Goal: Information Seeking & Learning: Learn about a topic

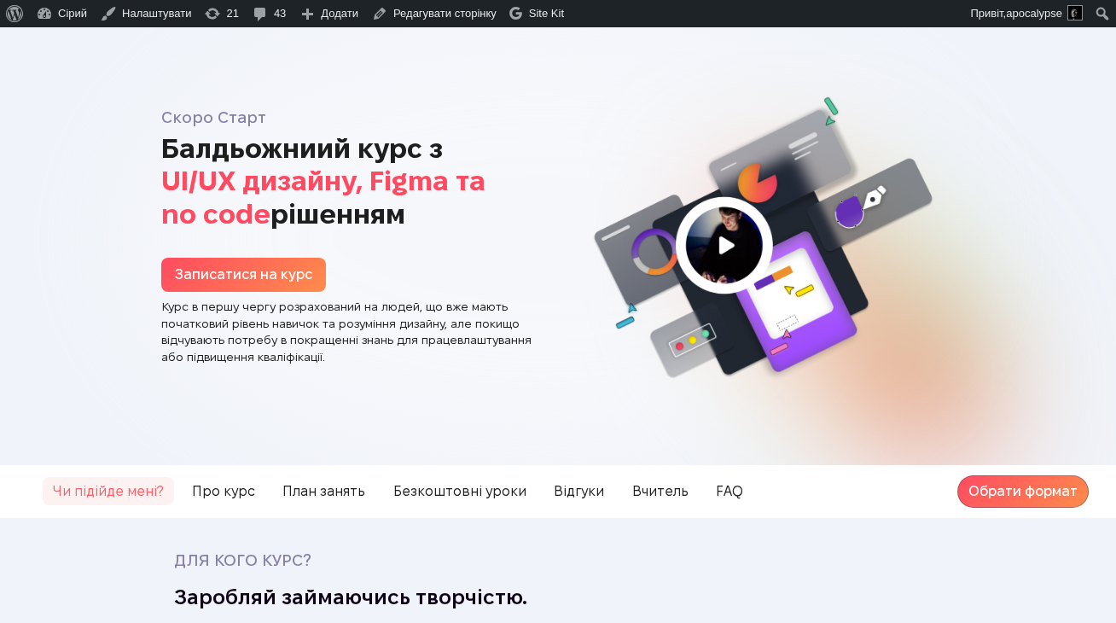
scroll to position [155, 0]
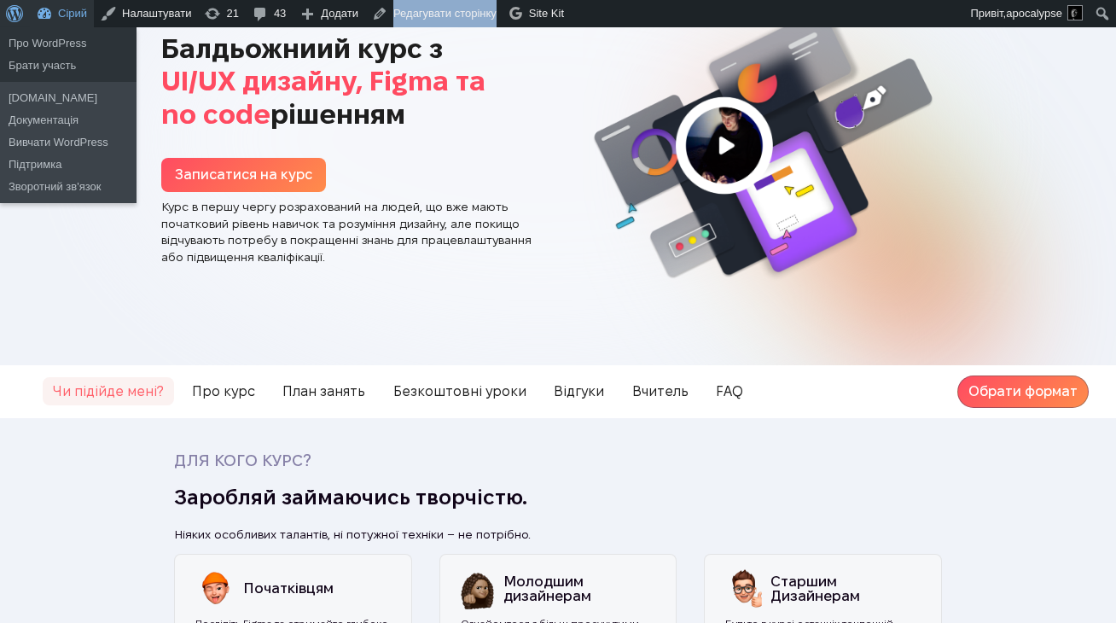
click at [49, 17] on link "Сірий" at bounding box center [62, 13] width 64 height 27
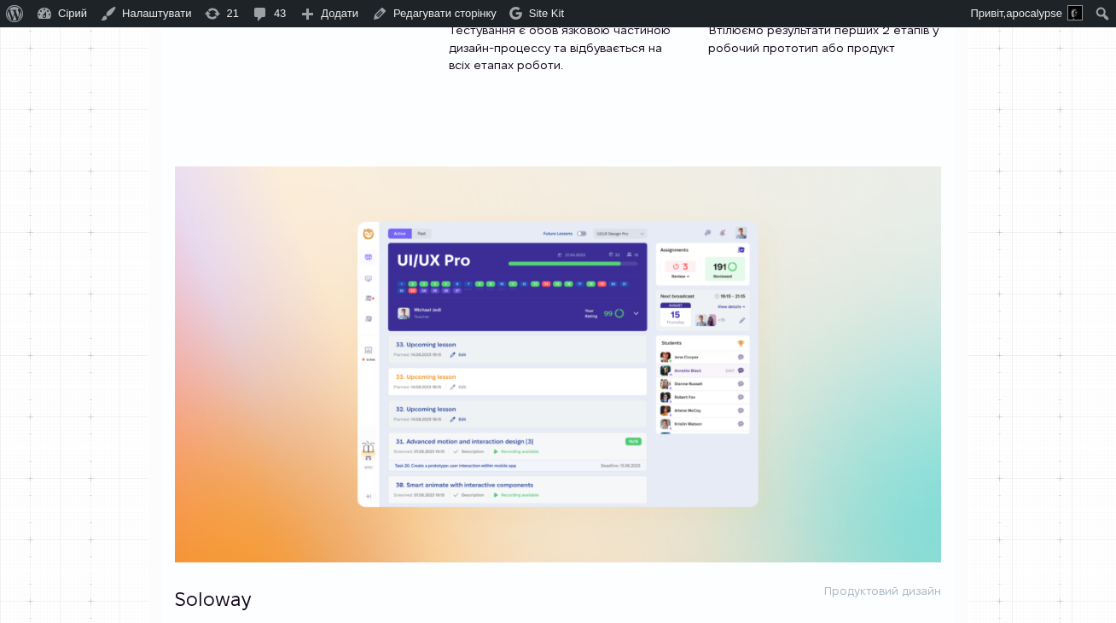
scroll to position [1063, 0]
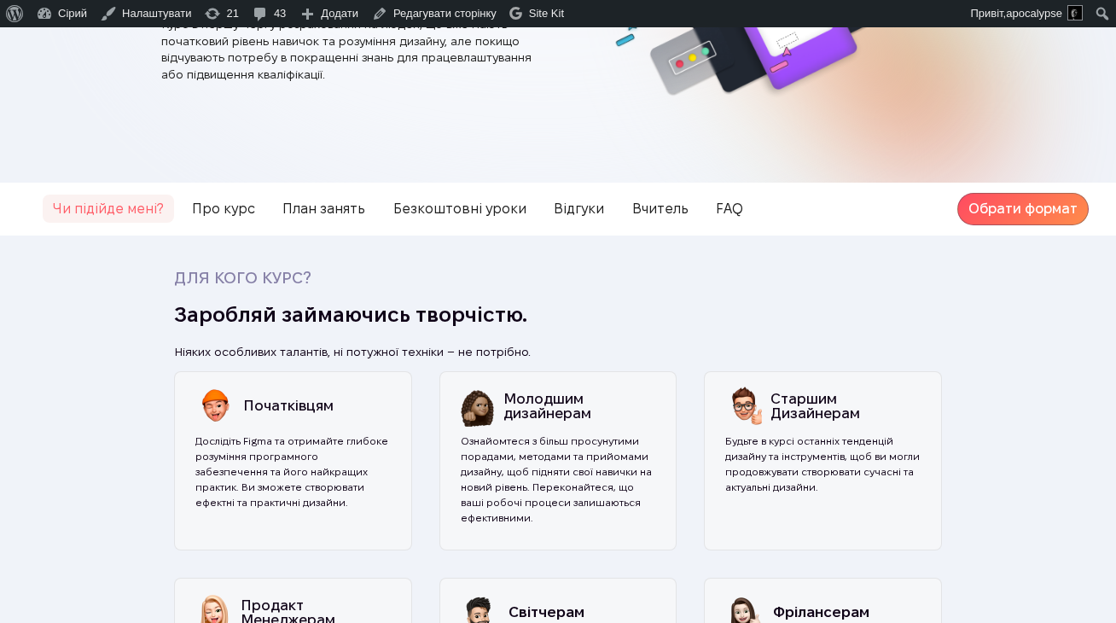
scroll to position [202, 0]
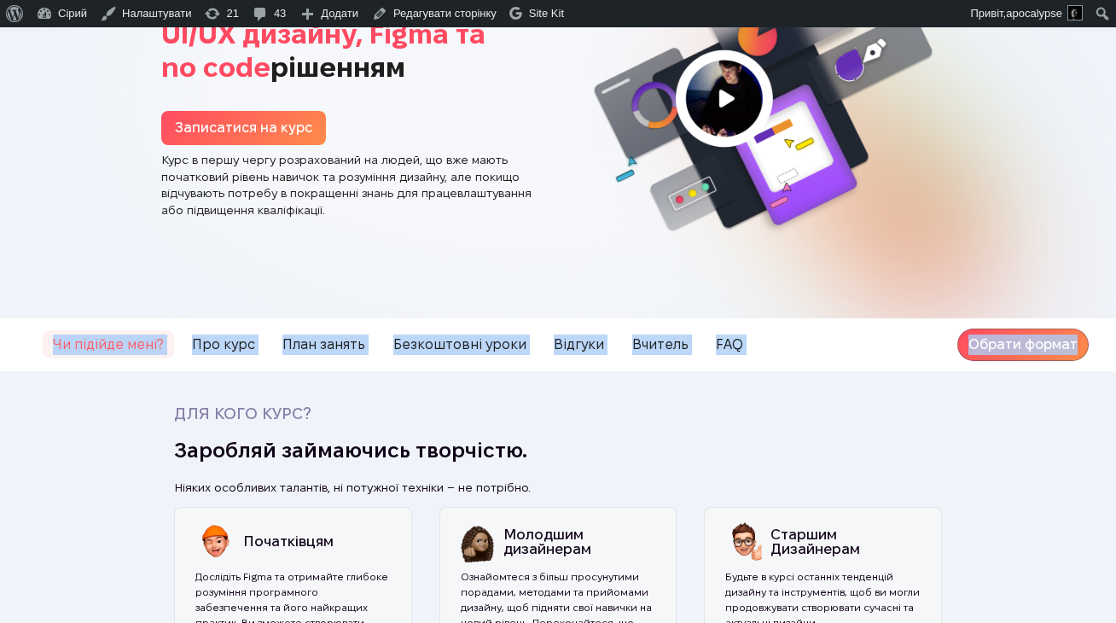
drag, startPoint x: 1093, startPoint y: 359, endPoint x: 29, endPoint y: 323, distance: 1064.5
click at [29, 323] on nav "Чи підійде мені? Про курс План занять Безкоштовні уроки Відгуки Вчитель FAQ Обр…" at bounding box center [558, 344] width 1116 height 53
copy div "Чи підійде мені? Про курс План занять Безкоштовні уроки Відгуки Вчитель FAQ Обр…"
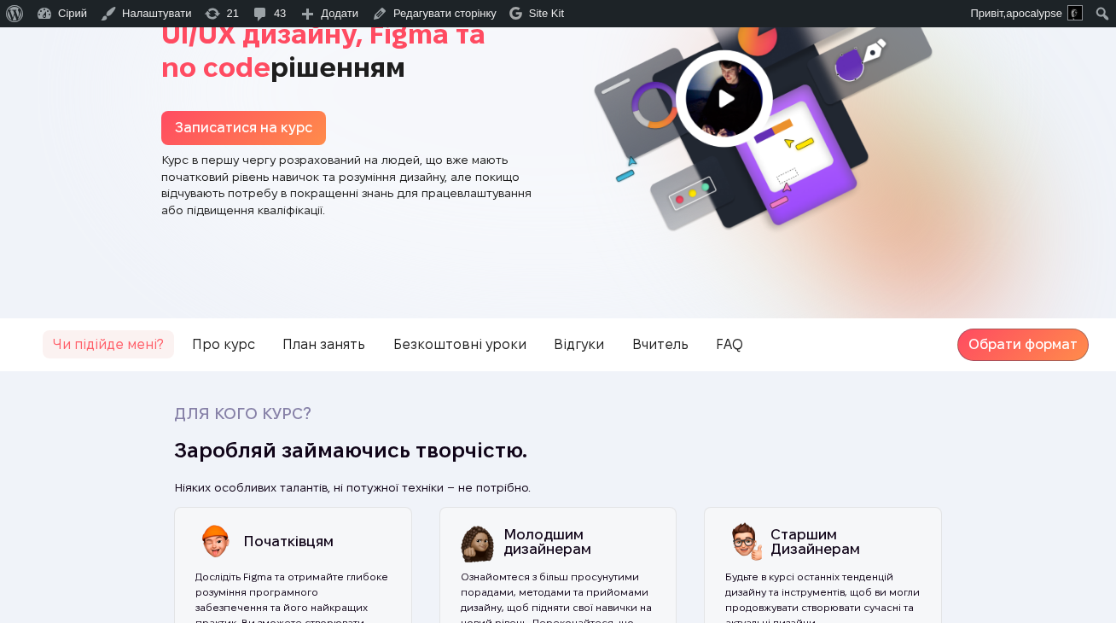
click at [169, 370] on nav "Чи підійде мені? Про курс План занять Безкоштовні уроки Відгуки Вчитель FAQ Обр…" at bounding box center [558, 344] width 1116 height 53
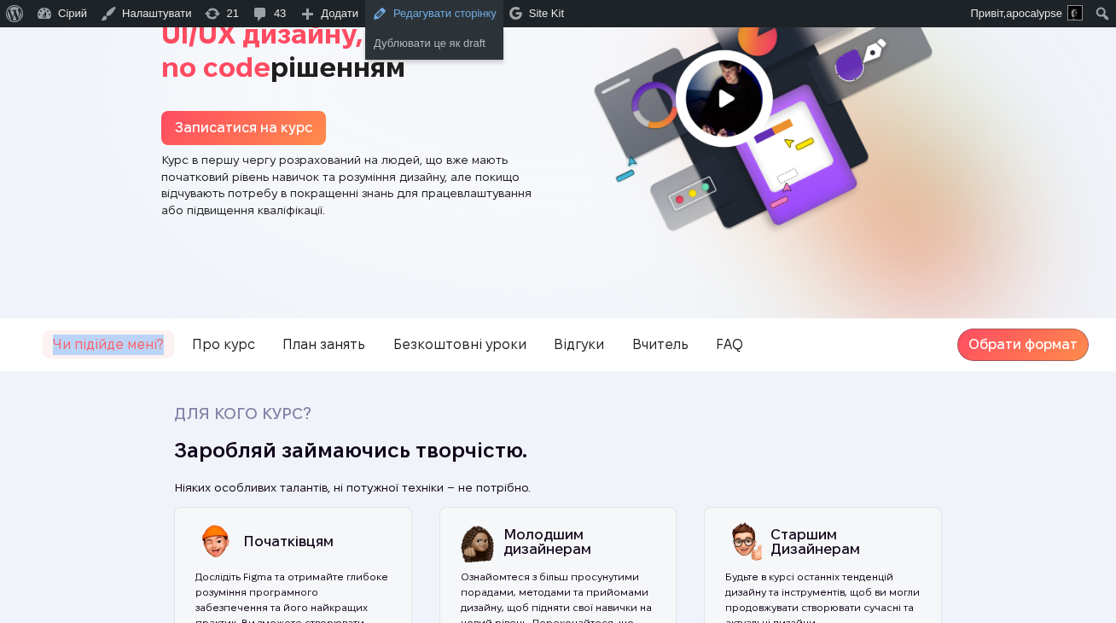
click at [420, 15] on link "Редагувати сторінку" at bounding box center [434, 13] width 138 height 27
